Goal: Information Seeking & Learning: Learn about a topic

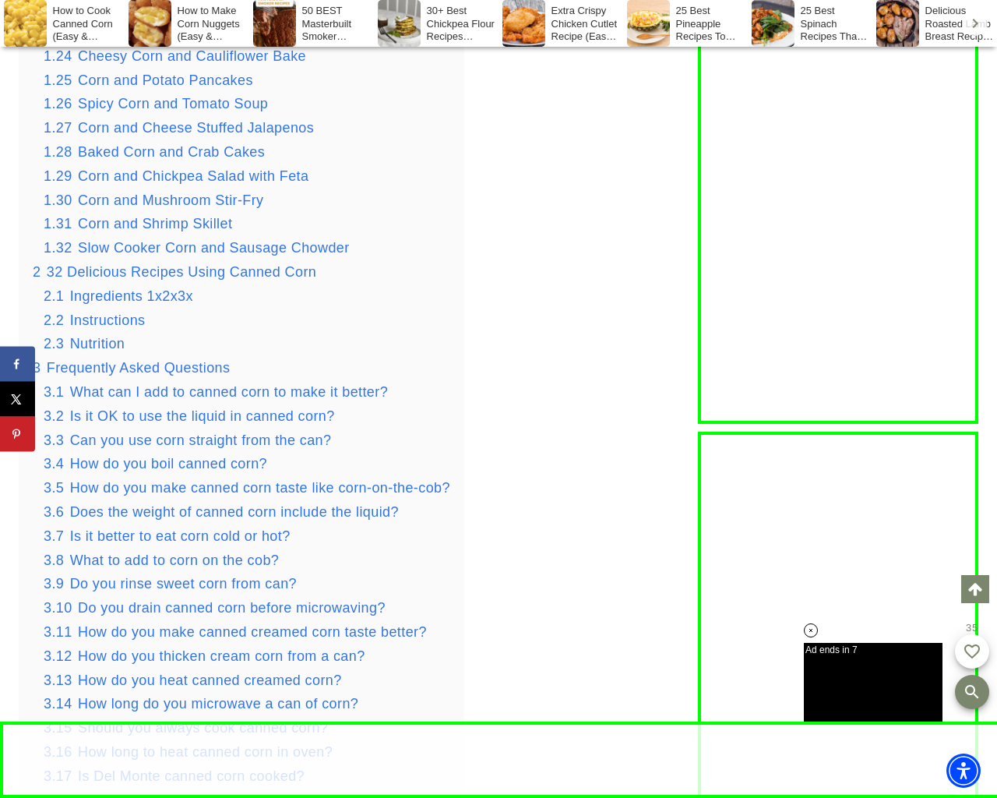
scroll to position [3989, 0]
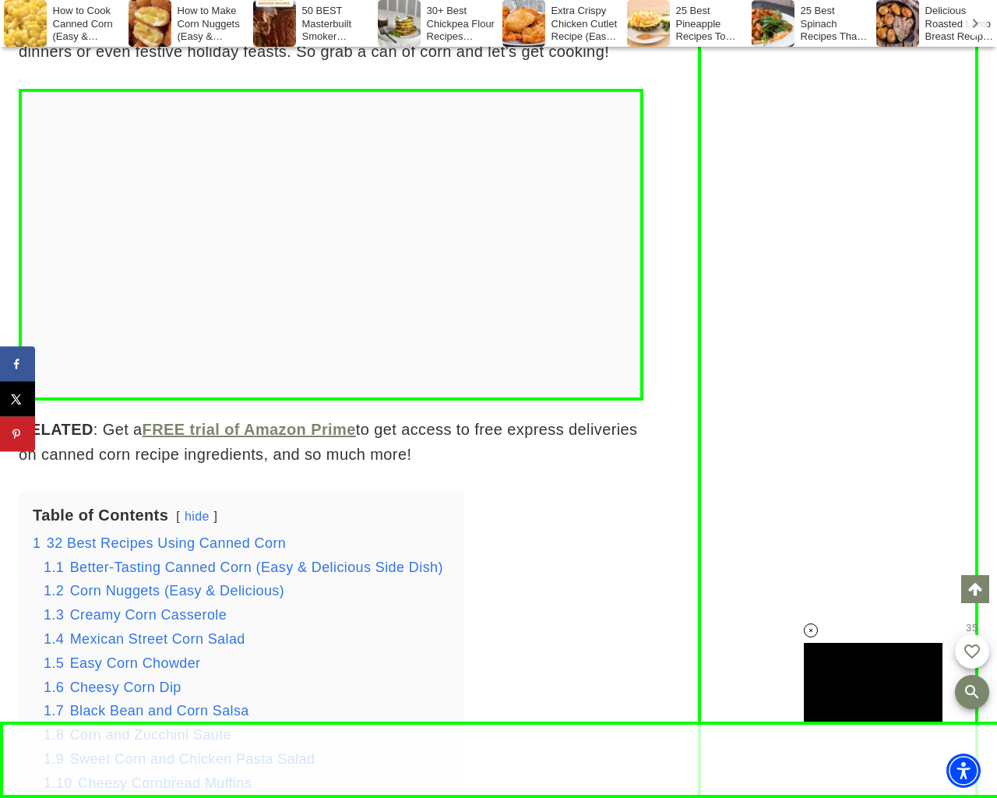
scroll to position [2394, 0]
